Goal: Answer question/provide support

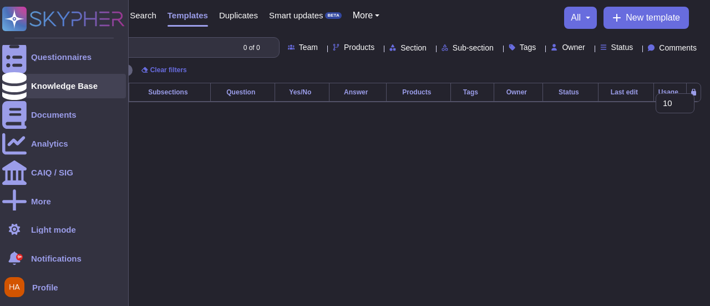
click at [16, 84] on icon at bounding box center [14, 86] width 24 height 28
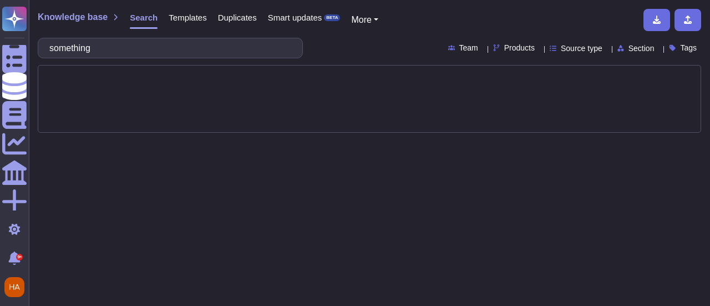
type input "something"
click at [565, 50] on span "Source type" at bounding box center [582, 48] width 42 height 8
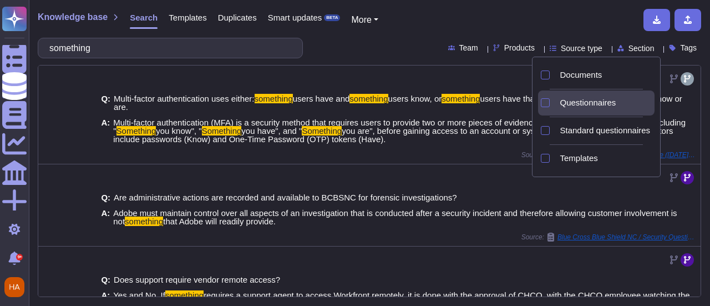
click at [571, 98] on span "Questionnaires" at bounding box center [588, 103] width 56 height 10
click at [543, 11] on div "Knowledge base Search Templates Duplicates Smart updates BETA More" at bounding box center [366, 20] width 656 height 22
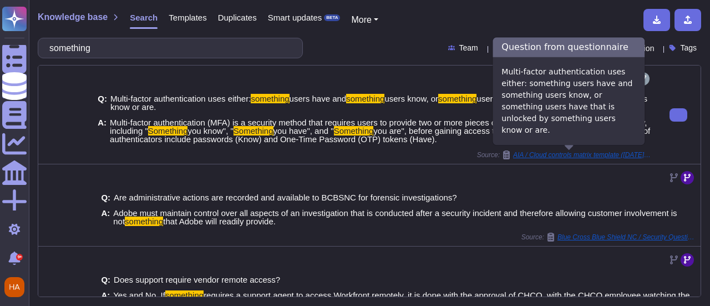
click at [552, 158] on div "AIA / Cloud controls matrix template ([DATE]) (1)" at bounding box center [577, 154] width 150 height 9
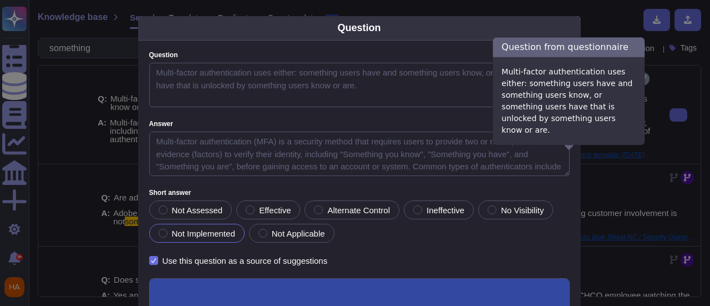
type textarea "Multi-factor authentication uses either: something users have and something use…"
type textarea "Multi-factor authentication (MFA) is a security method that requires users to p…"
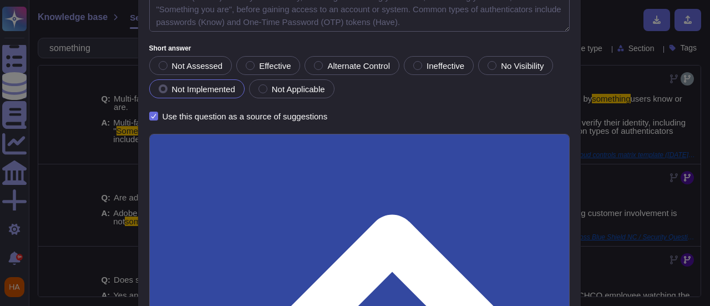
scroll to position [224, 0]
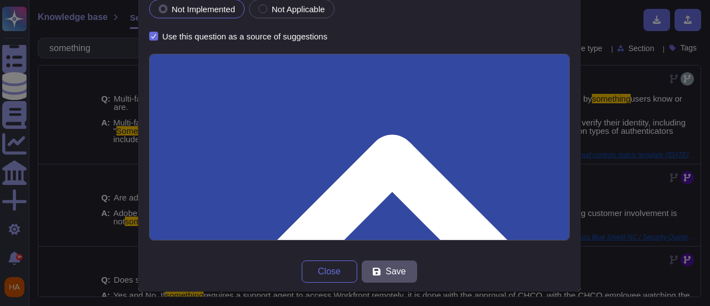
click at [616, 26] on div "Question Question Multi-factor authentication uses either: something users have…" at bounding box center [355, 153] width 710 height 306
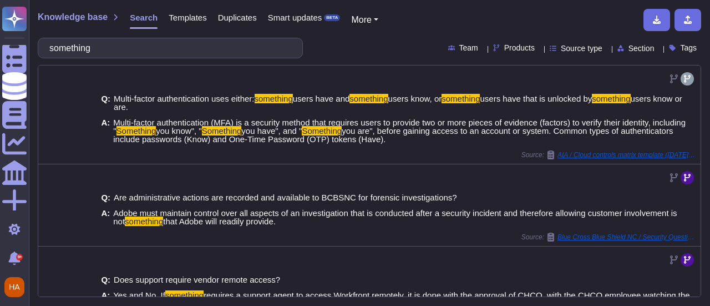
click at [561, 45] on span "Source type" at bounding box center [582, 48] width 42 height 8
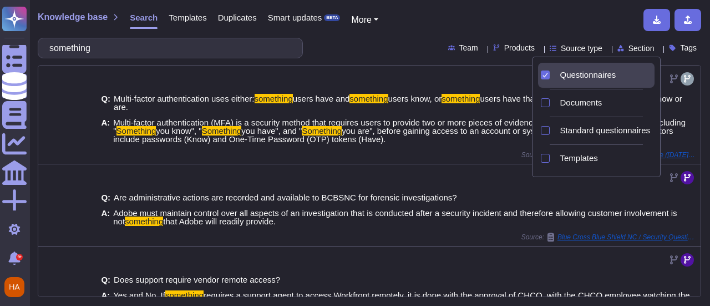
click at [553, 77] on div "Questionnaires" at bounding box center [596, 75] width 117 height 25
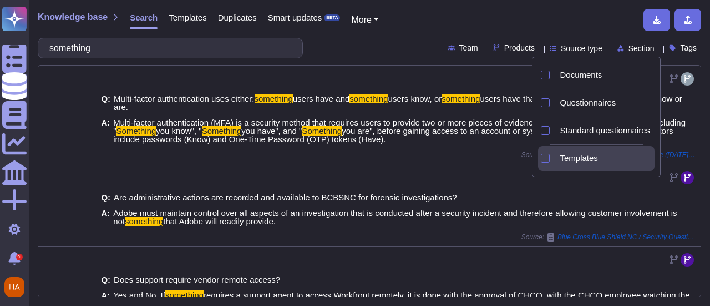
click at [552, 157] on div "Templates" at bounding box center [596, 158] width 117 height 25
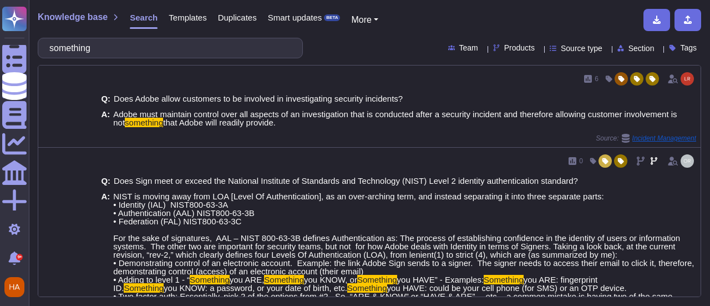
click at [543, 5] on div "Knowledge base Search Templates Duplicates Smart updates BETA More something Te…" at bounding box center [370, 153] width 682 height 306
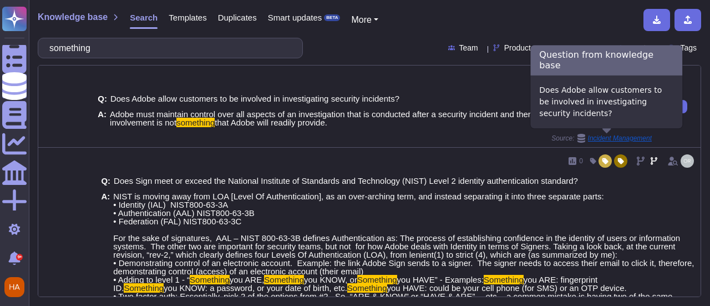
click at [630, 135] on span "Incident Management" at bounding box center [620, 138] width 64 height 7
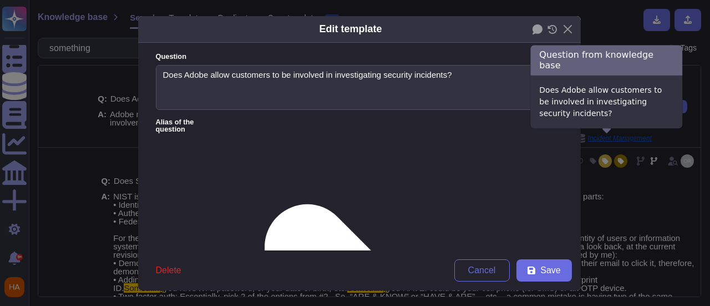
type textarea "Does Adobe allow customers to be involved in investigating security incidents?"
type textarea "Adobe must maintain control over all aspects of an investigation that is conduc…"
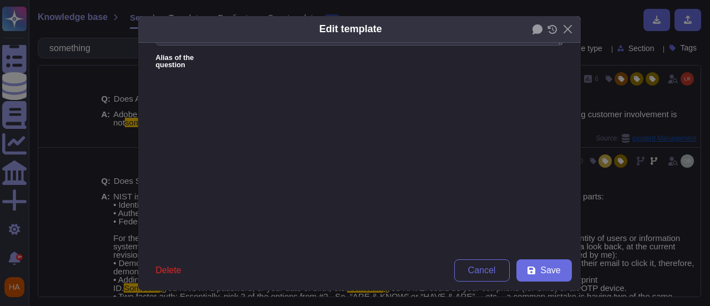
scroll to position [0, 0]
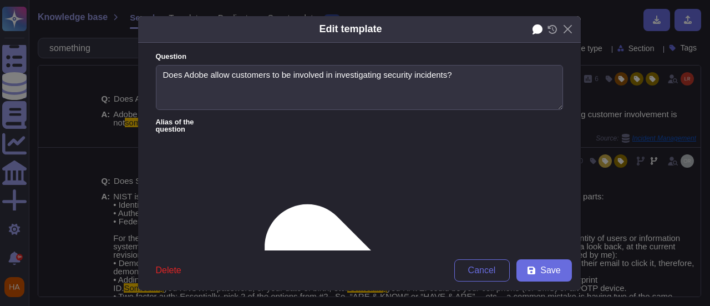
click at [533, 26] on icon at bounding box center [538, 29] width 10 height 10
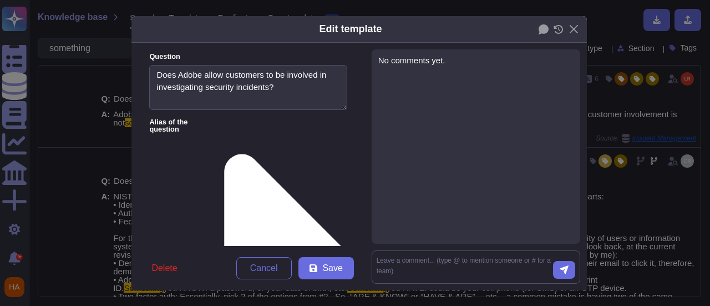
click at [478, 88] on div "No comments yet." at bounding box center [476, 146] width 209 height 194
click at [428, 62] on div "No comments yet." at bounding box center [476, 60] width 195 height 8
click at [566, 26] on button "Close" at bounding box center [574, 29] width 17 height 17
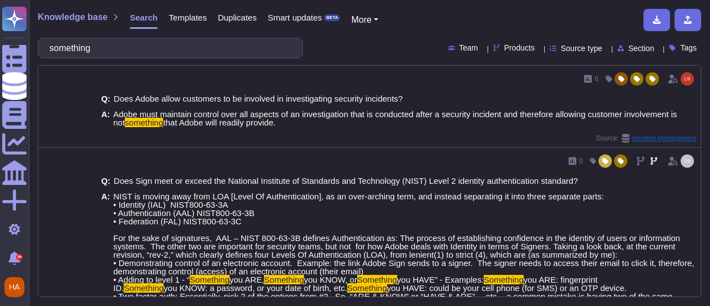
click at [456, 15] on div "Knowledge base Search Templates Duplicates Smart updates BETA More" at bounding box center [366, 20] width 656 height 22
click at [190, 38] on input "something" at bounding box center [168, 47] width 248 height 19
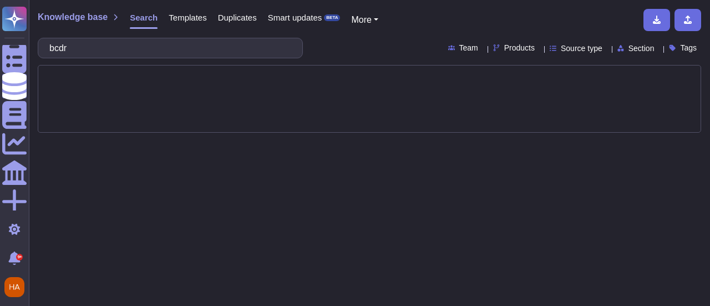
type input "bcdr"
click at [581, 49] on span "Source type" at bounding box center [582, 48] width 42 height 8
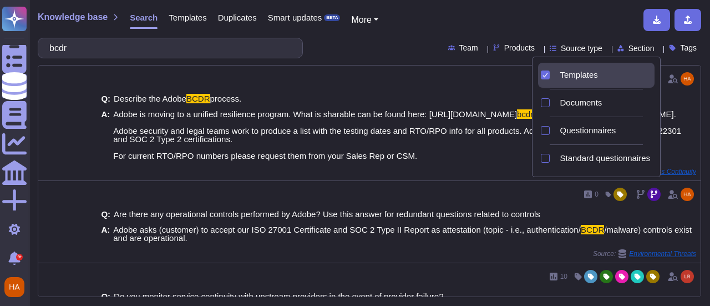
click at [574, 77] on span "Templates" at bounding box center [579, 75] width 38 height 10
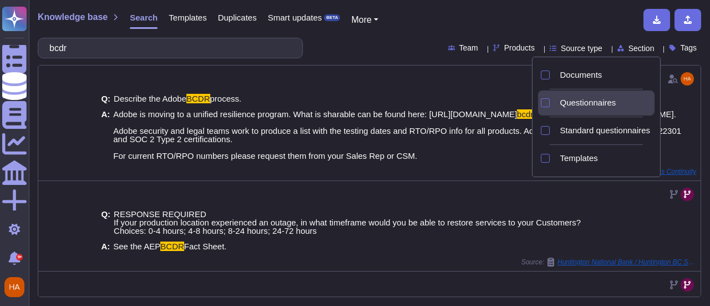
click at [576, 98] on span "Questionnaires" at bounding box center [588, 103] width 56 height 10
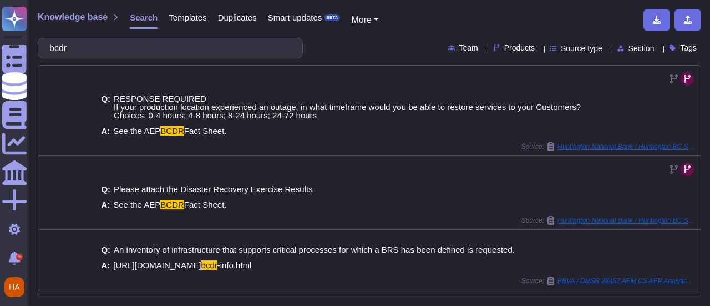
click at [494, 14] on div "Knowledge base Search Templates Duplicates Smart updates BETA More" at bounding box center [366, 20] width 656 height 22
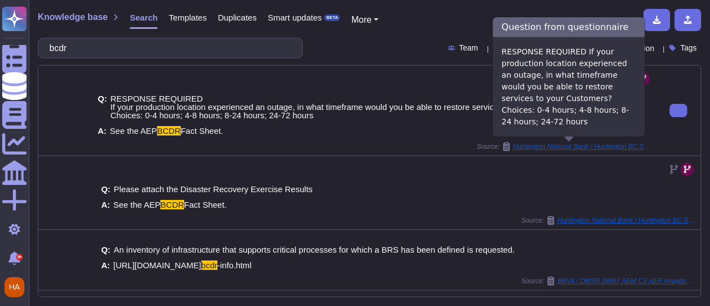
click at [555, 143] on span "Huntington National Bank / Huntington BC Scorecard Lvl 3 External 8 4 2025.2861…" at bounding box center [582, 146] width 139 height 7
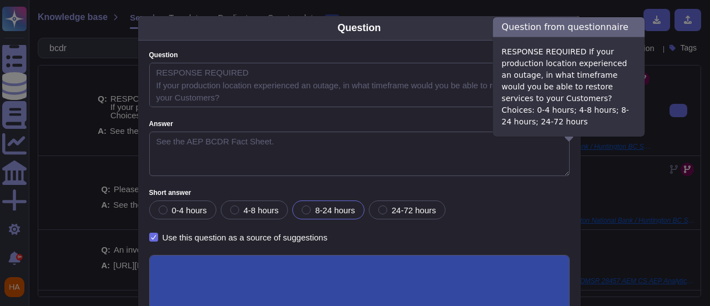
type textarea "RESPONSE REQUIRED If your production location experienced an outage, in what ti…"
type textarea "See the AEP BCDR Fact Sheet."
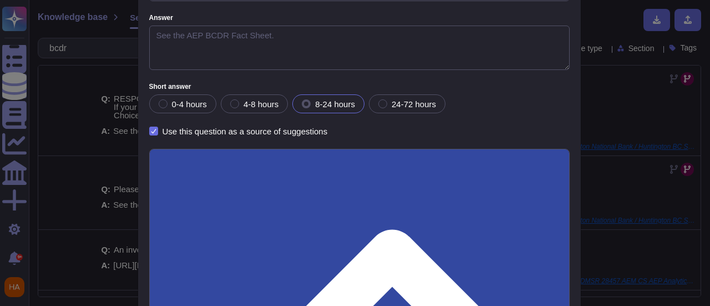
scroll to position [201, 0]
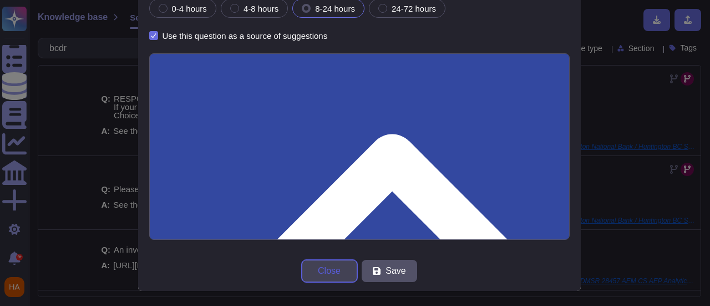
click at [331, 278] on button "Close" at bounding box center [330, 271] width 56 height 22
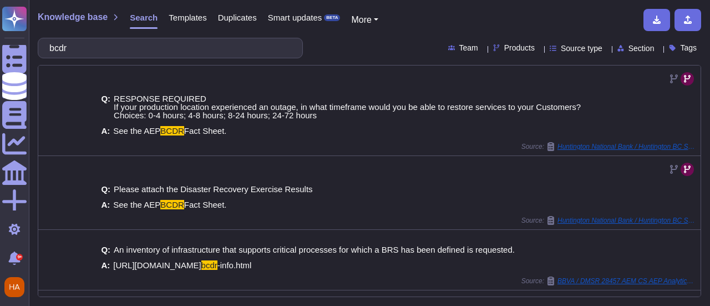
click at [505, 51] on span "Products" at bounding box center [520, 48] width 31 height 8
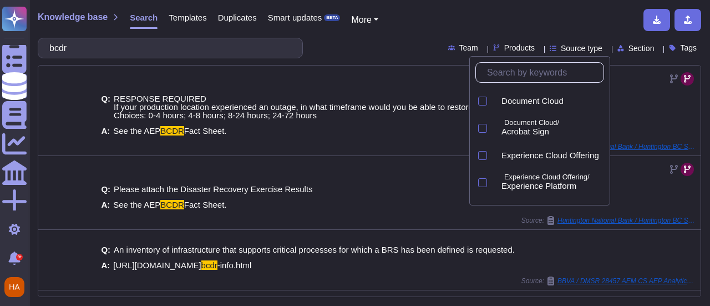
click at [505, 45] on span "Products" at bounding box center [520, 48] width 31 height 8
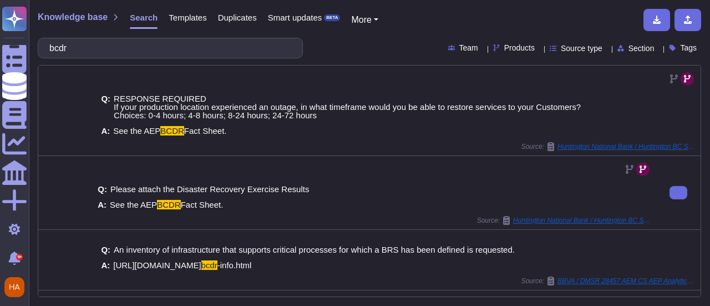
click at [386, 159] on div "Q: Please attach the Disaster Recovery Exercise Results A: See the AEP BCDR Fac…" at bounding box center [374, 192] width 563 height 73
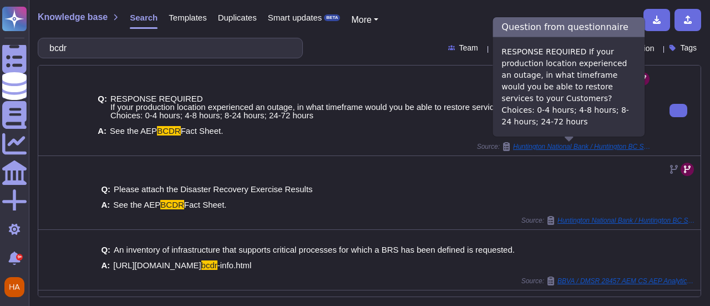
click at [539, 146] on span "Huntington National Bank / Huntington BC Scorecard Lvl 3 External 8 4 2025.2861…" at bounding box center [582, 146] width 139 height 7
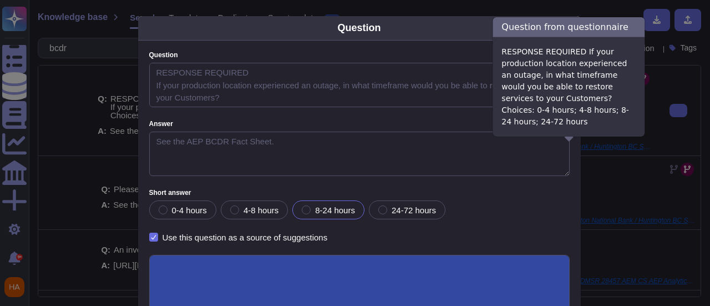
type textarea "RESPONSE REQUIRED If your production location experienced an outage, in what ti…"
type textarea "See the AEP BCDR Fact Sheet."
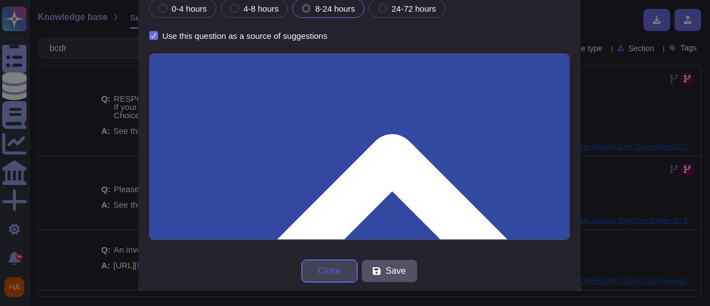
click at [324, 272] on span "Close" at bounding box center [329, 270] width 23 height 9
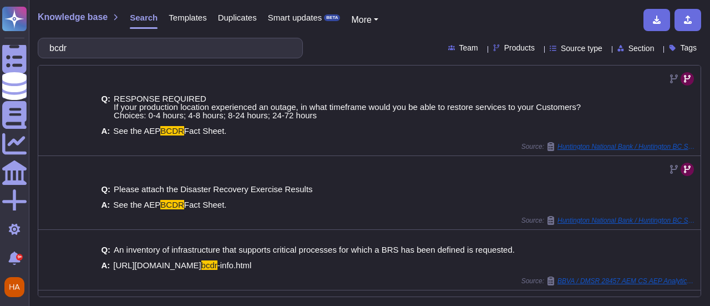
click at [380, 45] on div "bcdr Team Products Source type Section Tags" at bounding box center [370, 48] width 664 height 21
click at [561, 47] on span "Source type" at bounding box center [582, 48] width 42 height 8
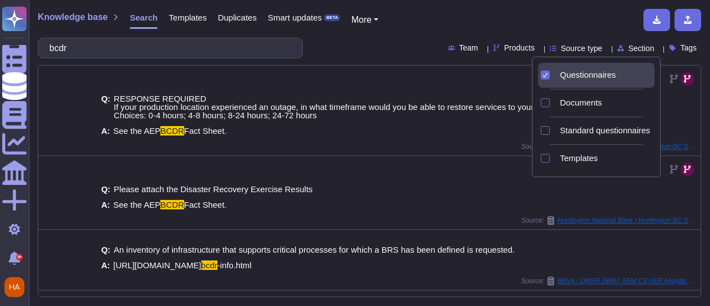
click at [551, 77] on div "Questionnaires" at bounding box center [596, 75] width 117 height 25
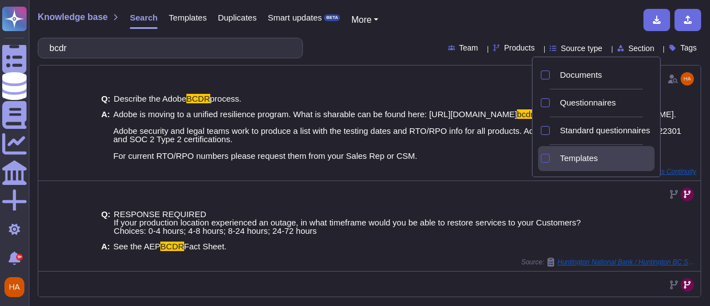
click at [546, 155] on div at bounding box center [545, 158] width 9 height 9
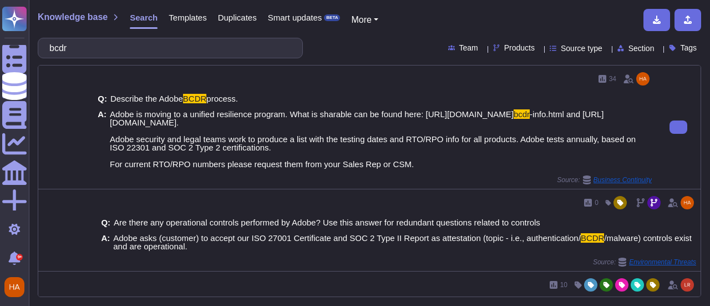
click at [430, 78] on div "34" at bounding box center [375, 79] width 554 height 18
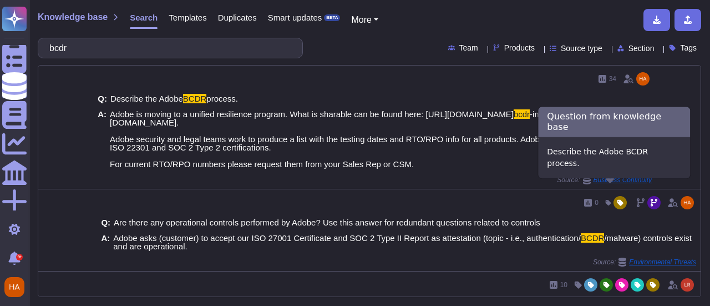
click at [627, 183] on span "Business Continuity" at bounding box center [623, 180] width 58 height 7
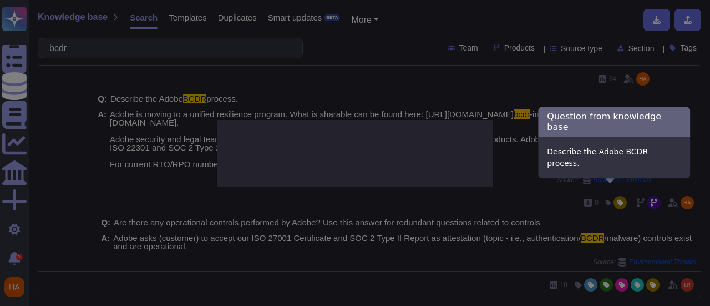
type textarea "Describe the Adobe BCDR process."
type textarea "Adobe is moving to a unified resilience program. What is sharable can be found …"
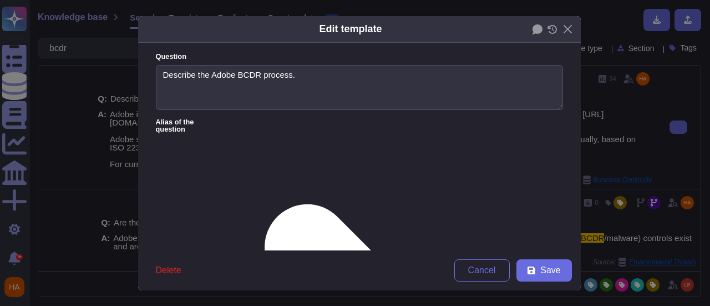
type textarea "Describe the Adobe BCDR process."
type textarea "Adobe is moving to a unified resilience program. What is sharable can be found …"
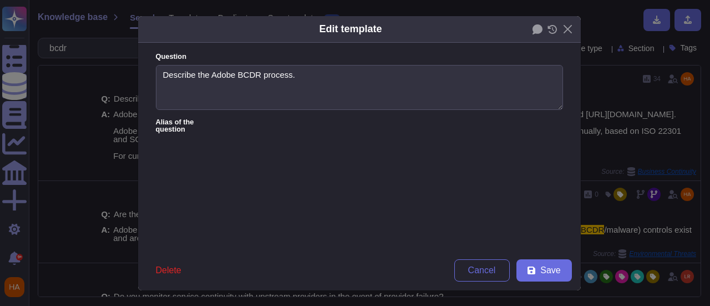
type textarea "Describe the disaster recovery plan."
type textarea "Describe the disaster recovery strategy/policy/procedure *Include how PROD & DR…"
type textarea "Describe your Business Continuity strategy."
type textarea "Provide an overview of the disaster recovery plan, including backup and recover…"
type textarea "What is your primary business continuity strategy for loss of workspace?"
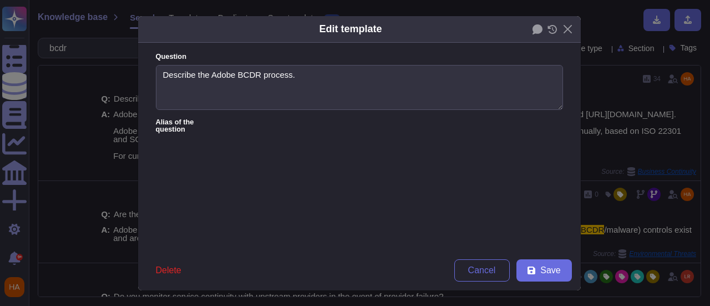
type textarea "Explain application recovery and DR procedure. When was the last DR drill perfo…"
type textarea "Describe the disaster recovery plan"
type textarea "Describe the business continuity and disaster recovery plan?"
type textarea "Provide a link to or copy of your disaster recovery and backup strategy:"
type textarea "Outline your disaster recovery and business continuity plan."
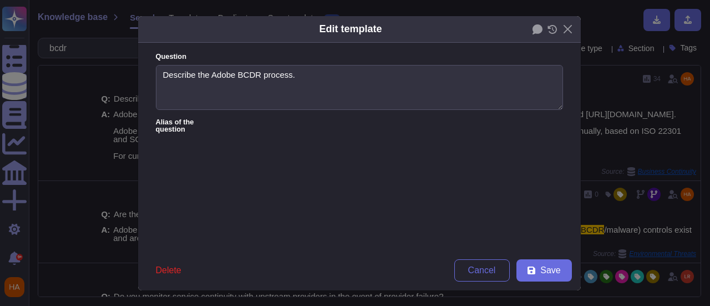
type textarea "Describe the cyber resiliency/disaster recovery and/or business continuity plan…"
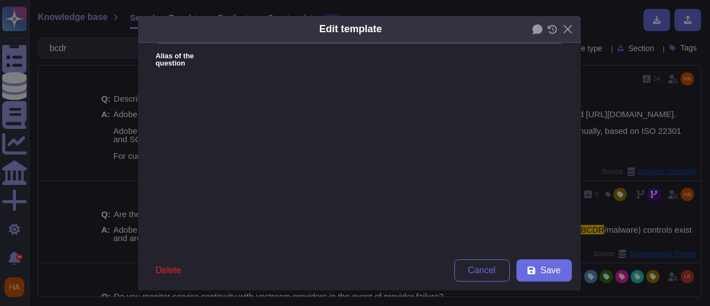
scroll to position [0, 0]
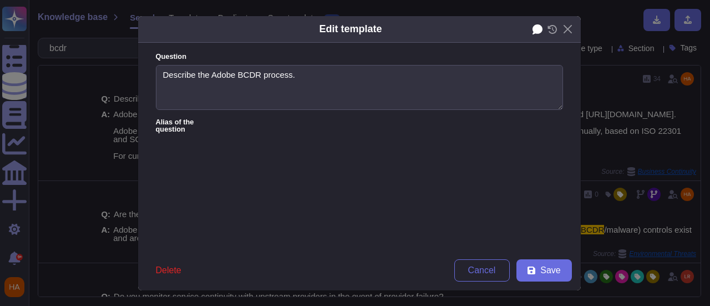
click at [533, 32] on icon at bounding box center [538, 29] width 10 height 10
type textarea "Describe the disaster recovery strategy/policy/procedure *Include how PROD & DR…"
type textarea "Explain application recovery and DR procedure. When was the last DR drill perfo…"
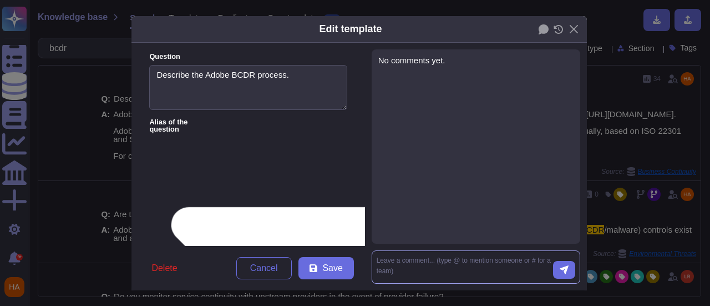
click at [450, 258] on textarea at bounding box center [465, 266] width 177 height 23
type textarea "@[PERSON_NAME] can you check this"
click at [573, 24] on button "Close" at bounding box center [574, 29] width 17 height 17
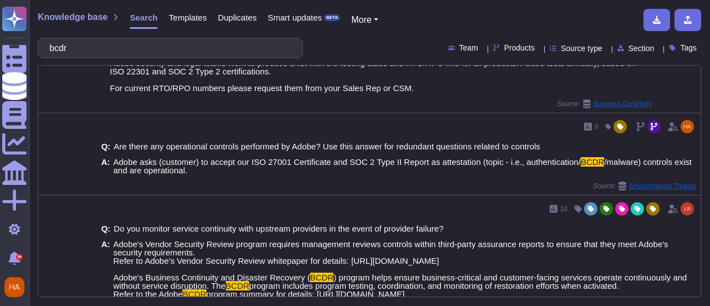
scroll to position [75, 0]
